Goal: Task Accomplishment & Management: Use online tool/utility

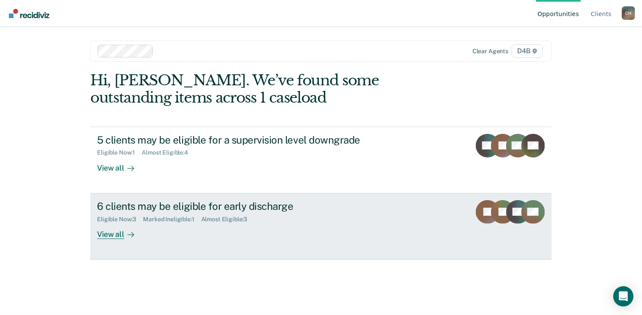
click at [278, 208] on div "6 clients may be eligible for early discharge" at bounding box center [245, 206] width 296 height 12
click at [275, 212] on div "Eligible Now : 3 Marked Ineligible : 1 Almost Eligible : 3" at bounding box center [245, 217] width 296 height 11
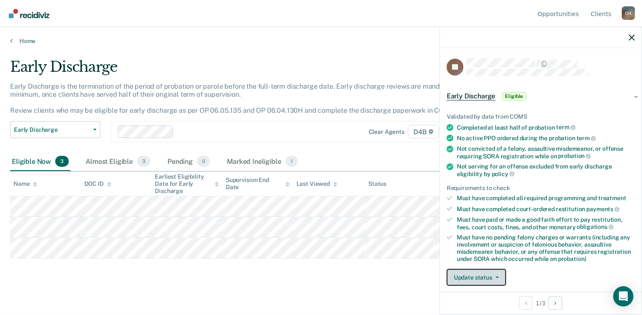
click at [484, 272] on button "Update status" at bounding box center [476, 277] width 59 height 17
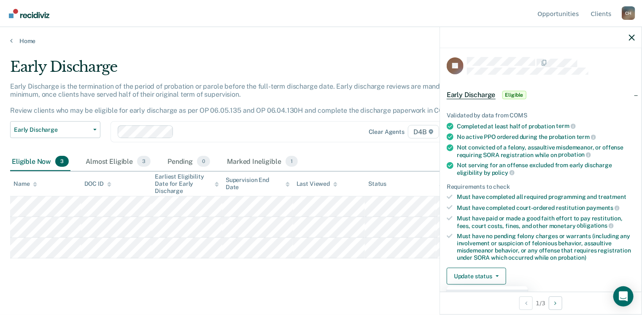
scroll to position [86, 0]
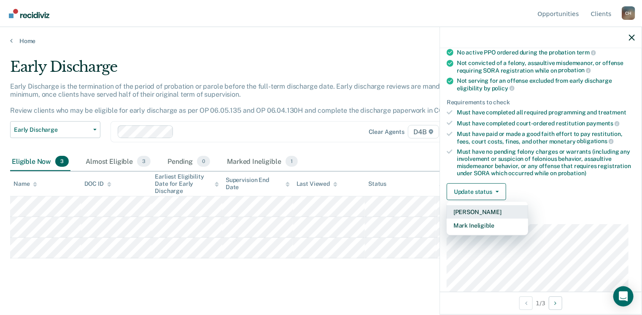
click at [484, 213] on button "Mark Pending" at bounding box center [487, 211] width 81 height 13
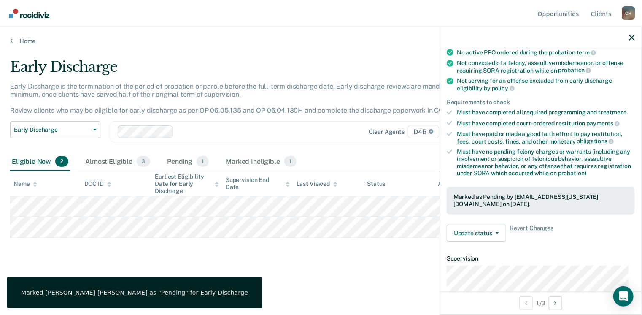
click at [298, 54] on main "Early Discharge Early Discharge is the termination of the period of probation o…" at bounding box center [321, 178] width 642 height 267
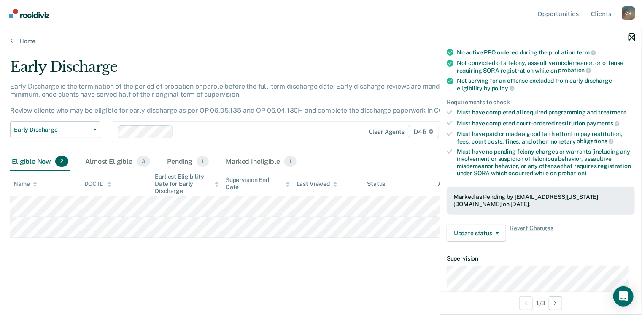
click at [632, 38] on icon "button" at bounding box center [632, 38] width 6 height 6
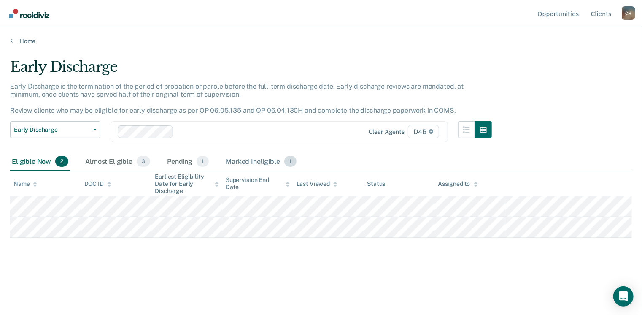
click at [229, 160] on div "Marked Ineligible 1" at bounding box center [261, 161] width 74 height 19
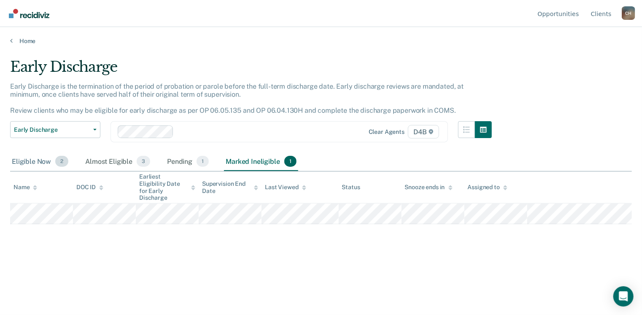
click at [42, 163] on div "Eligible Now 2" at bounding box center [40, 161] width 60 height 19
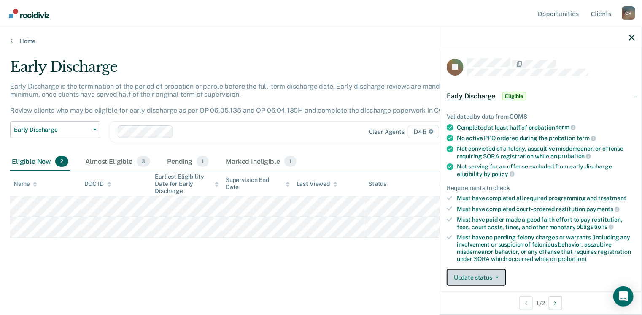
click at [473, 269] on button "Update status" at bounding box center [476, 277] width 59 height 17
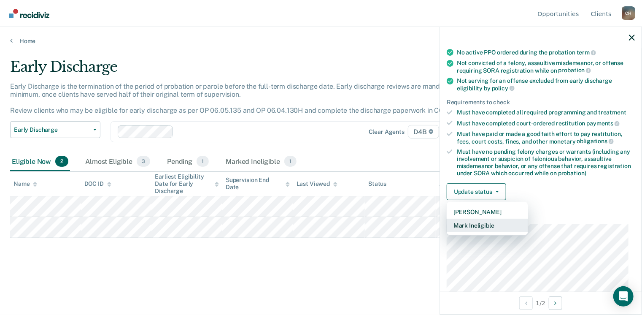
click at [485, 221] on button "Mark Ineligible" at bounding box center [487, 224] width 81 height 13
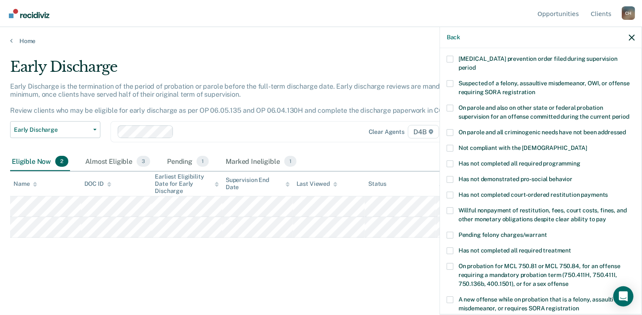
scroll to position [43, 0]
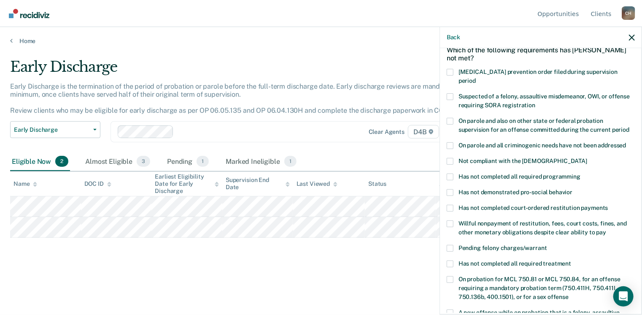
click at [186, 248] on div "Early Discharge Early Discharge is the termination of the period of probation o…" at bounding box center [321, 154] width 622 height 193
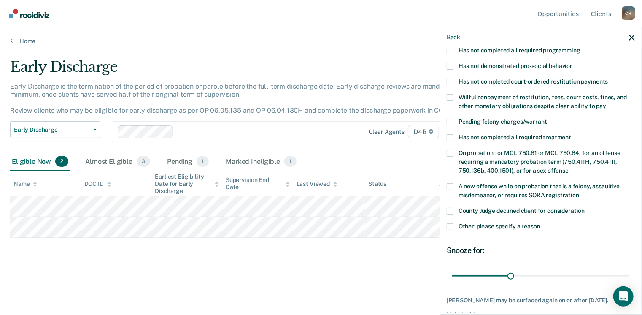
scroll to position [170, 0]
click at [450, 223] on span at bounding box center [450, 226] width 7 height 7
click at [540, 223] on input "Other: please specify a reason" at bounding box center [540, 223] width 0 height 0
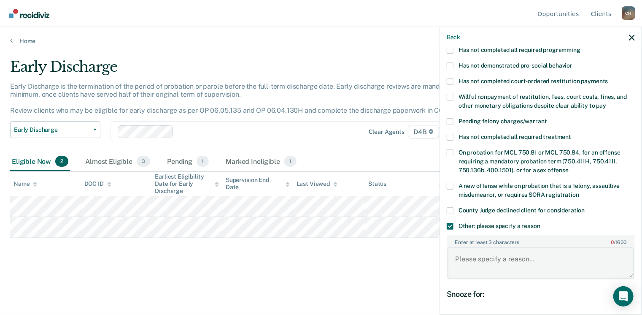
click at [489, 248] on textarea "Enter at least 3 characters 0 / 1600" at bounding box center [541, 262] width 186 height 31
type textarea "Has"
click at [451, 94] on span at bounding box center [450, 97] width 7 height 7
click at [606, 102] on input "Willful nonpayment of restitution, fees, court costs, fines, and other monetary…" at bounding box center [606, 102] width 0 height 0
click at [450, 223] on span at bounding box center [450, 226] width 7 height 7
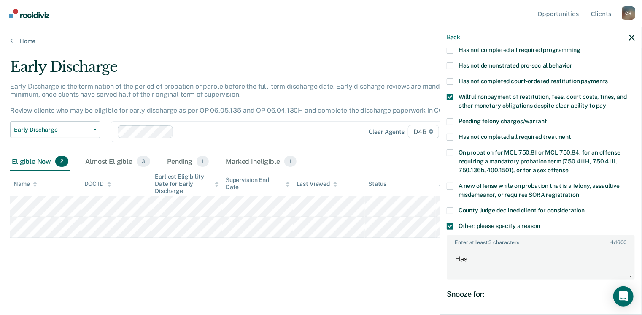
click at [540, 223] on input "Other: please specify a reason" at bounding box center [540, 223] width 0 height 0
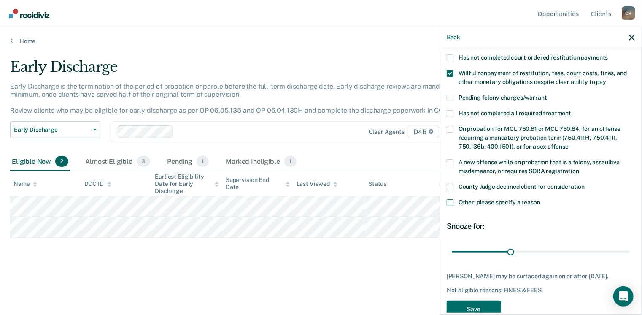
scroll to position [204, 0]
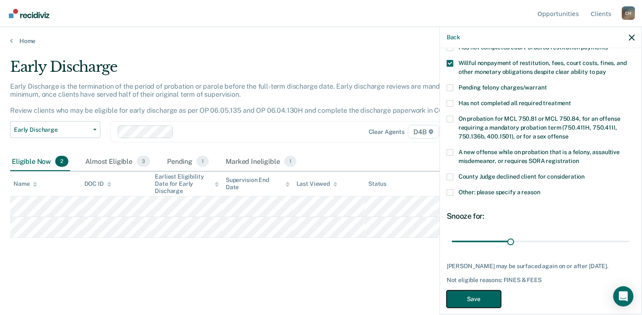
click at [486, 292] on button "Save" at bounding box center [474, 298] width 54 height 17
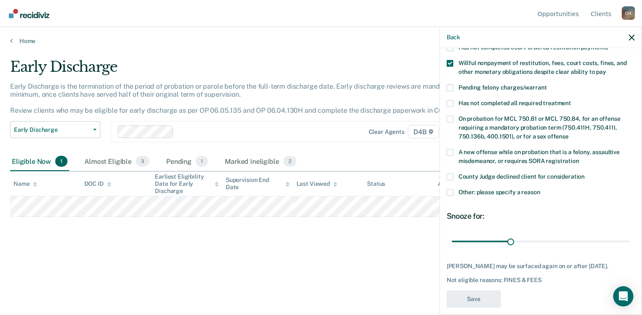
click at [198, 239] on div "Early Discharge Early Discharge is the termination of the period of probation o…" at bounding box center [321, 154] width 622 height 193
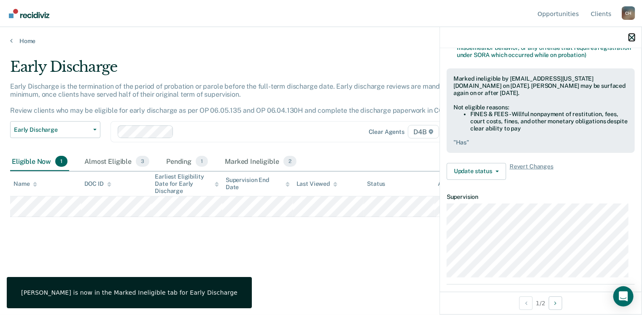
click at [633, 38] on icon "button" at bounding box center [632, 38] width 6 height 6
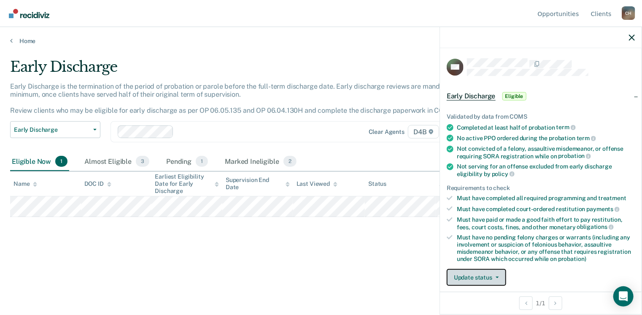
click at [485, 274] on button "Update status" at bounding box center [476, 277] width 59 height 17
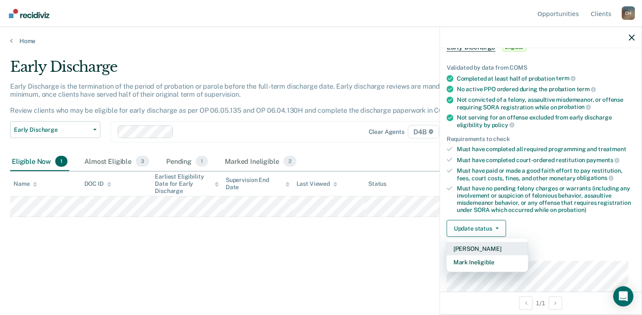
scroll to position [86, 0]
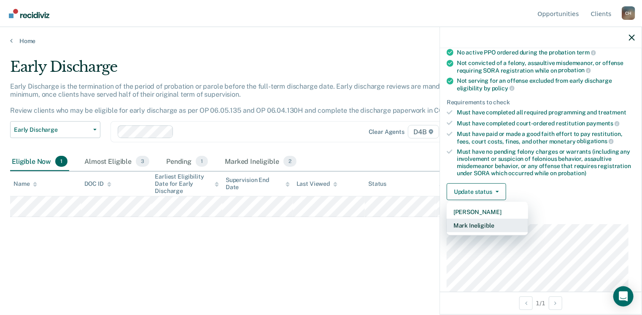
click at [481, 225] on button "Mark Ineligible" at bounding box center [487, 224] width 81 height 13
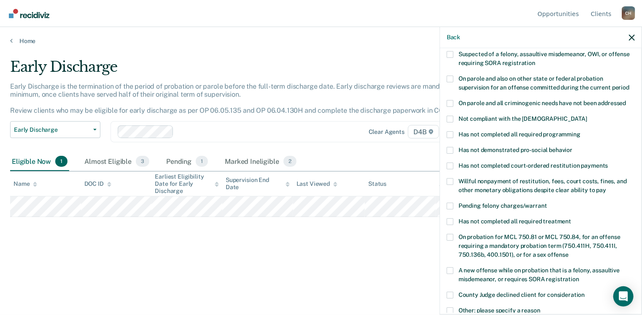
click at [451, 147] on span at bounding box center [450, 150] width 7 height 7
click at [572, 147] on input "Has not demonstrated pro-social behavior" at bounding box center [572, 147] width 0 height 0
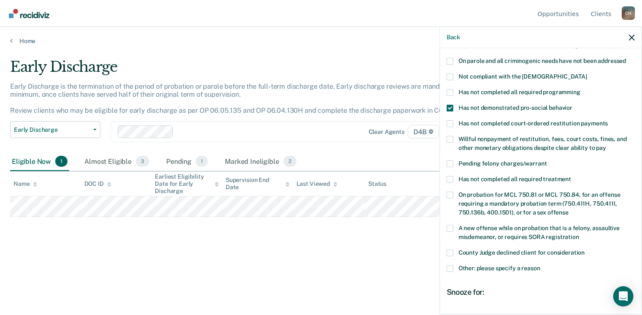
click at [449, 225] on span at bounding box center [450, 228] width 7 height 7
click at [579, 234] on input "A new offense while on probation that is a felony, assaultive misdemeanor, or r…" at bounding box center [579, 234] width 0 height 0
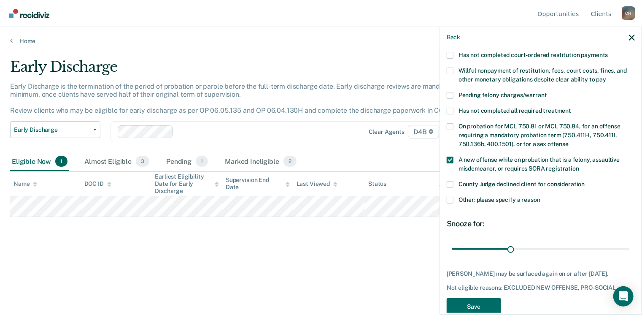
scroll to position [211, 0]
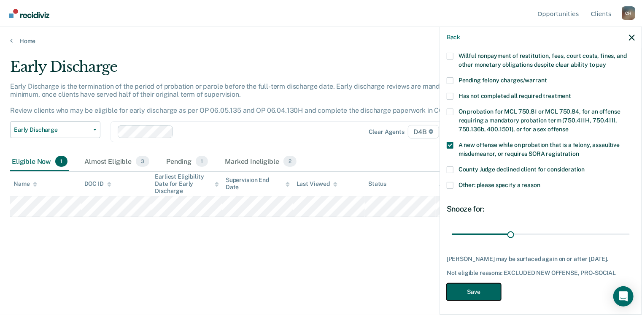
click at [485, 288] on button "Save" at bounding box center [474, 291] width 54 height 17
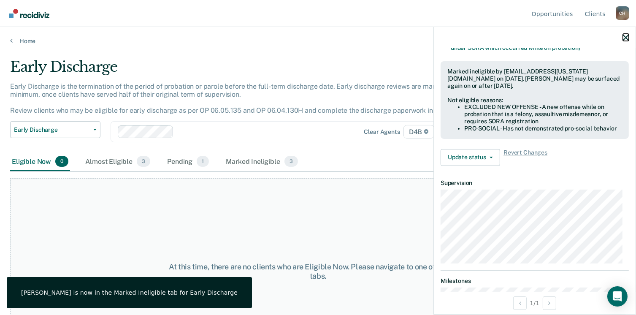
click at [623, 37] on icon "button" at bounding box center [626, 38] width 6 height 6
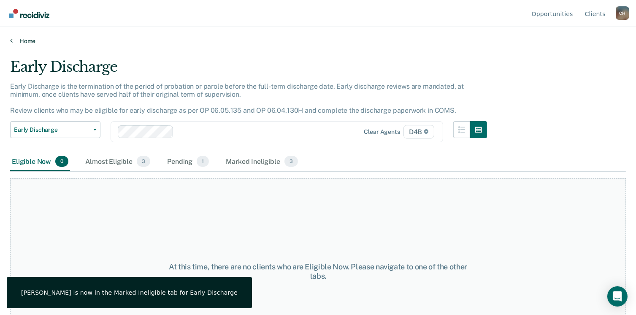
click at [18, 40] on link "Home" at bounding box center [317, 41] width 615 height 8
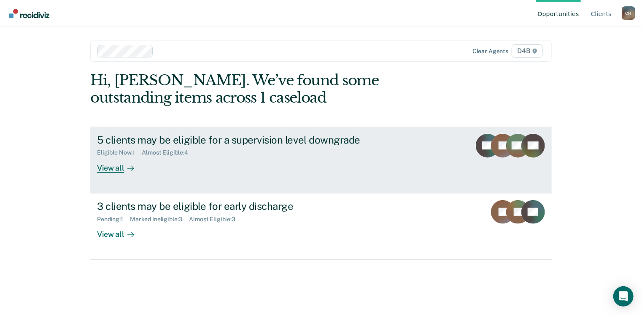
click at [281, 171] on div "5 clients may be eligible for a supervision level downgrade Eligible Now : 1 Al…" at bounding box center [255, 153] width 316 height 39
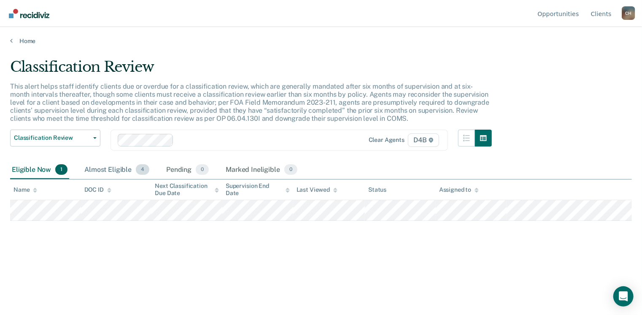
click at [129, 170] on div "Almost Eligible 4" at bounding box center [117, 170] width 68 height 19
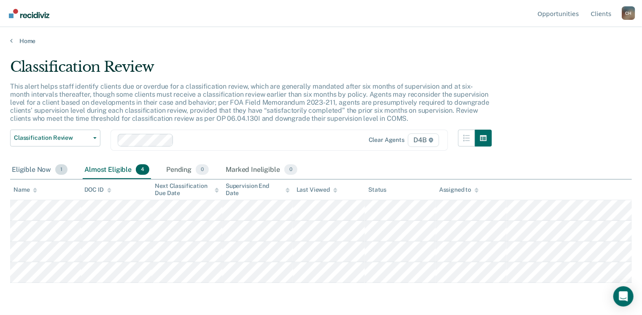
click at [27, 170] on div "Eligible Now 1" at bounding box center [39, 170] width 59 height 19
